Goal: Task Accomplishment & Management: Manage account settings

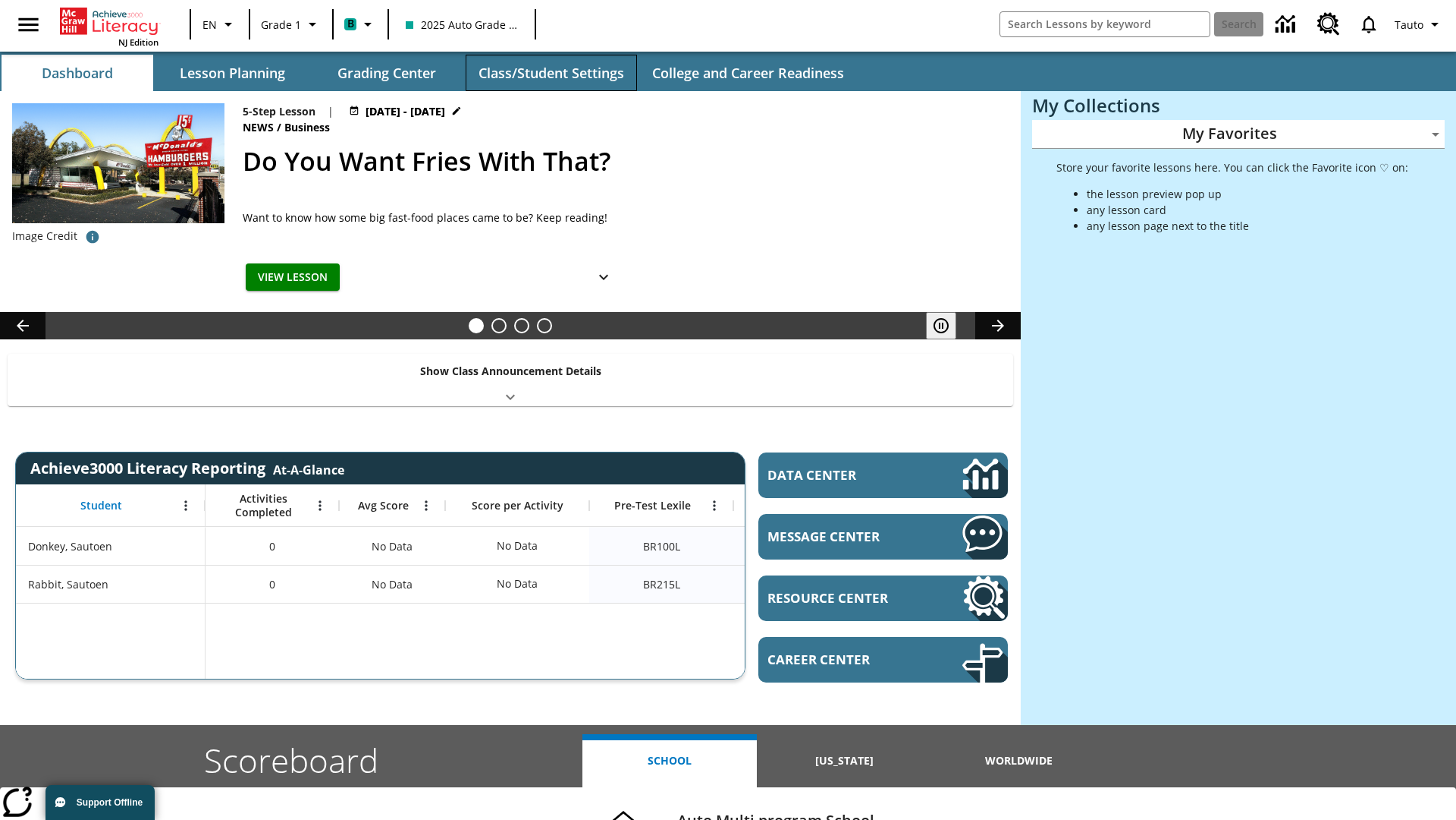
click at [550, 73] on button "Class/Student Settings" at bounding box center [551, 73] width 171 height 36
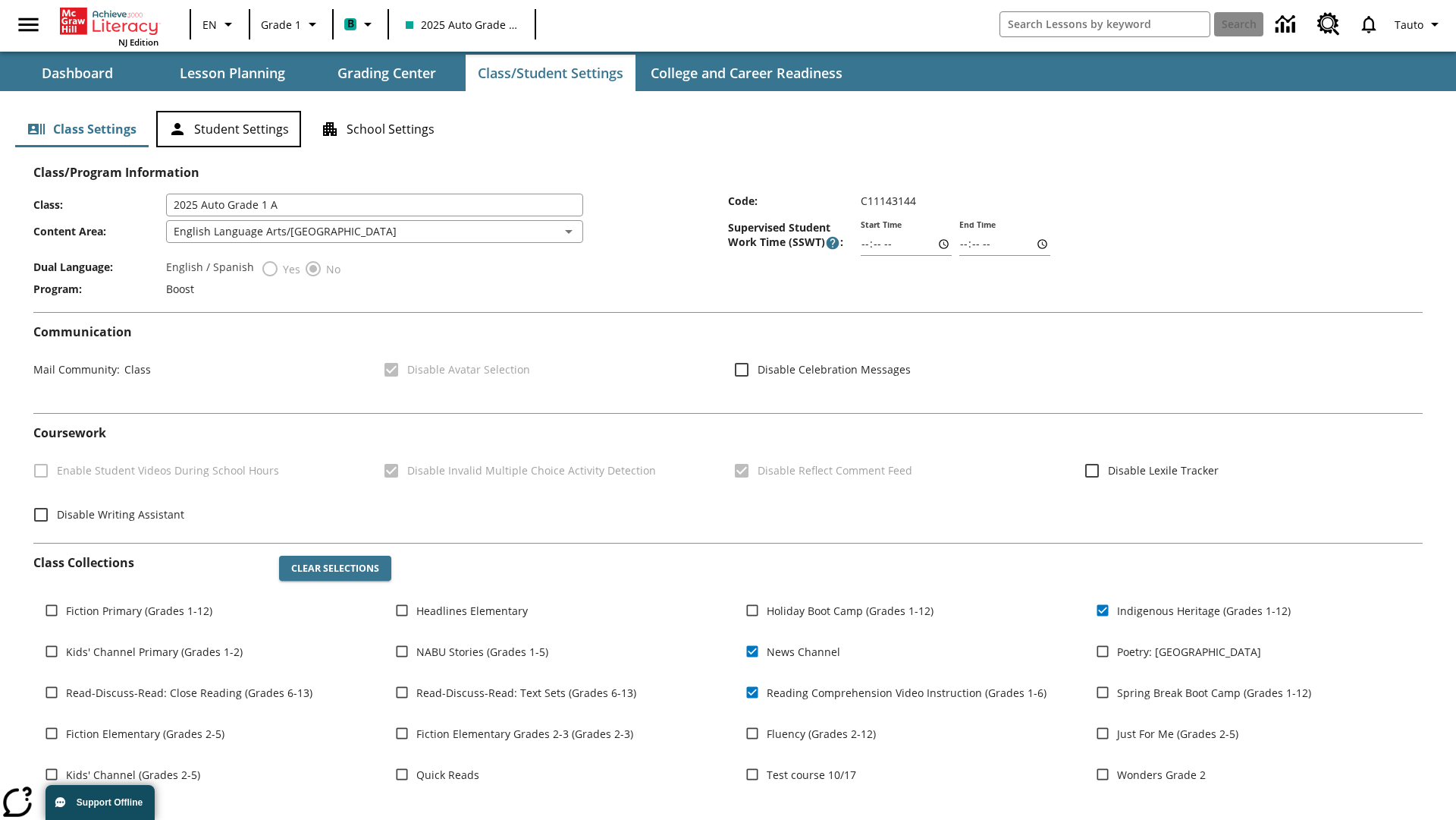
click at [228, 129] on button "Student Settings" at bounding box center [228, 129] width 145 height 36
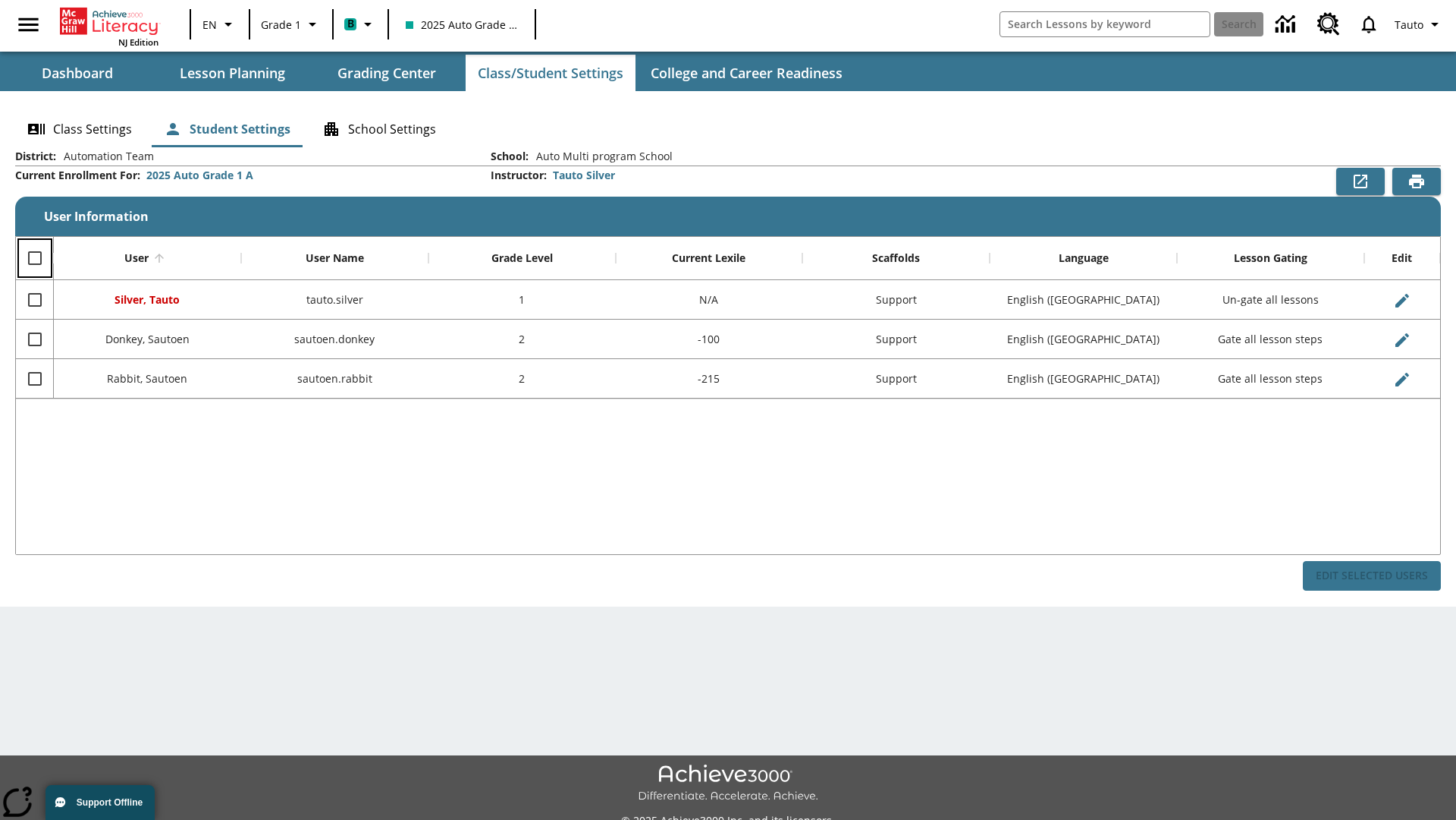
click at [34, 258] on input "Select all rows" at bounding box center [34, 258] width 32 height 32
checkbox input "true"
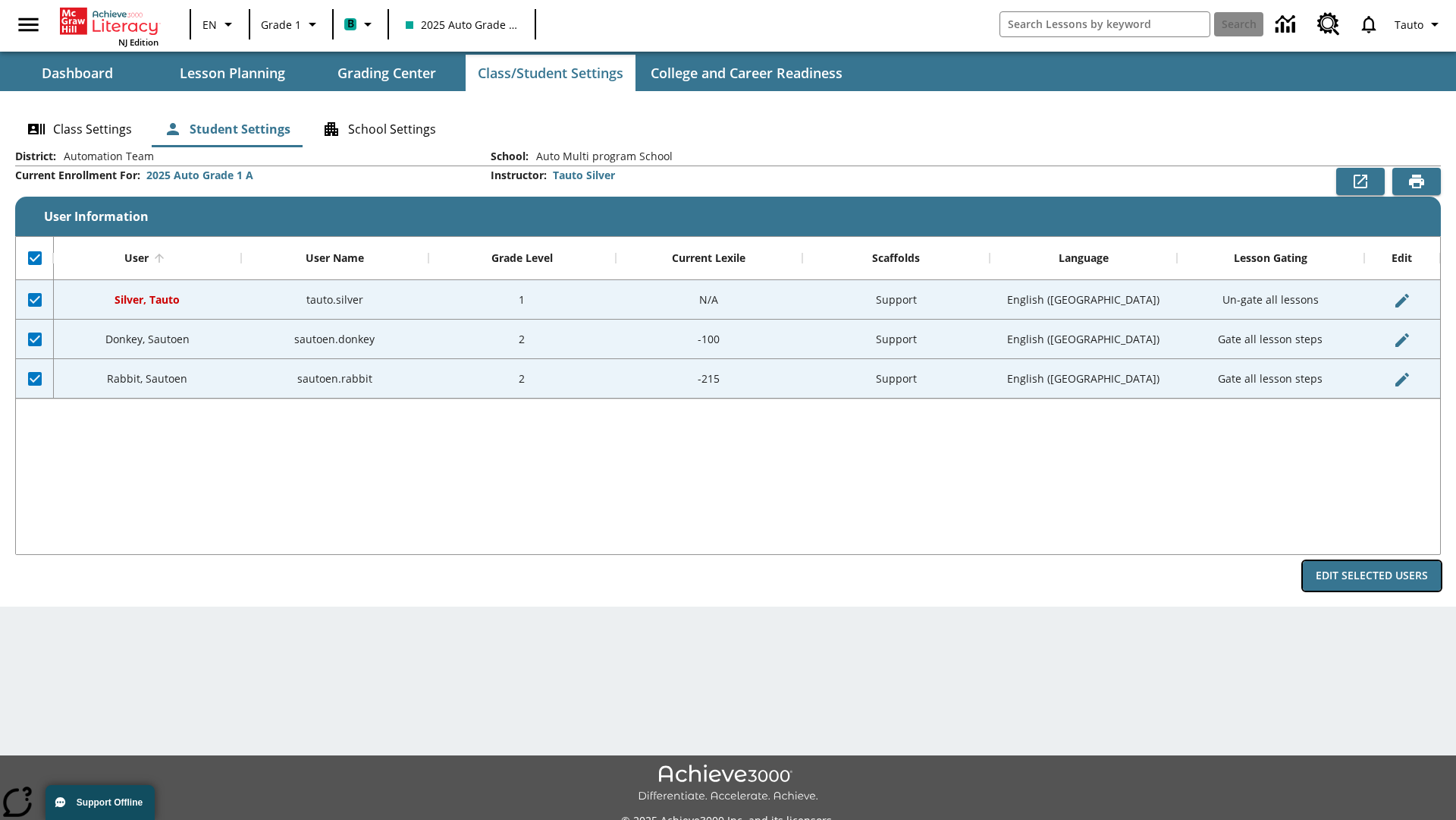
click at [1373, 575] on button "Edit Selected Users" at bounding box center [1372, 575] width 138 height 30
